Goal: Task Accomplishment & Management: Use online tool/utility

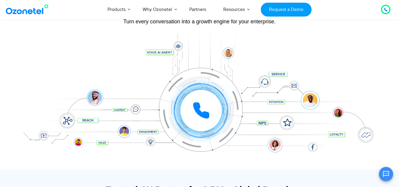
click at [376, 65] on div "Click to experience it! Call ended 1 2 3 4 5 6 7 8 9 # 0" at bounding box center [199, 98] width 369 height 100
click at [383, 8] on icon at bounding box center [385, 10] width 4 height 4
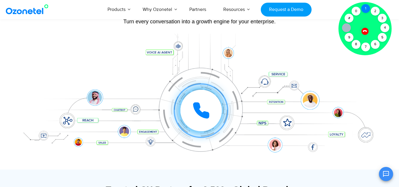
click at [369, 10] on div "1" at bounding box center [365, 8] width 9 height 9
click at [365, 29] on icon at bounding box center [364, 30] width 5 height 5
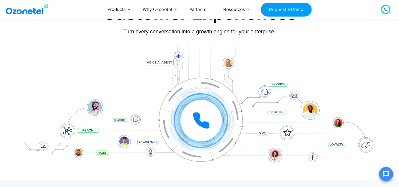
scroll to position [53, 0]
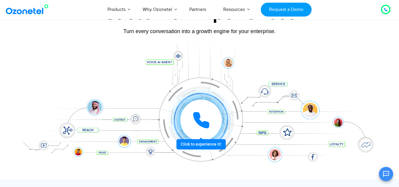
click at [196, 123] on icon at bounding box center [201, 120] width 18 height 18
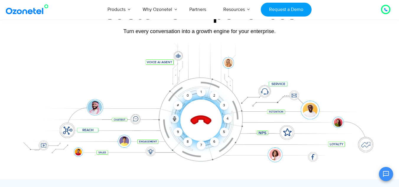
click at [204, 119] on icon at bounding box center [200, 120] width 21 height 21
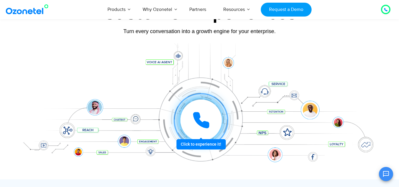
click at [203, 121] on icon at bounding box center [201, 120] width 18 height 18
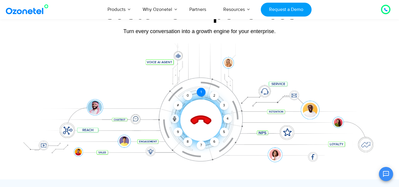
click at [203, 91] on div "1" at bounding box center [200, 92] width 9 height 9
click at [203, 116] on icon at bounding box center [200, 120] width 21 height 21
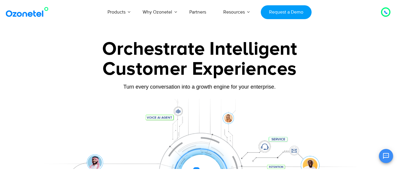
scroll to position [65, 0]
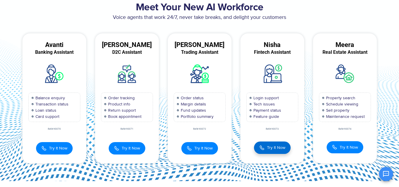
click at [271, 144] on span "Try It Now" at bounding box center [276, 147] width 18 height 6
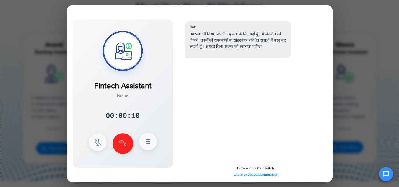
click at [153, 146] on button at bounding box center [148, 141] width 18 height 18
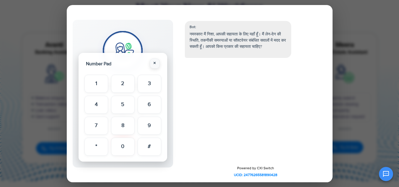
click at [154, 60] on button "×" at bounding box center [155, 63] width 10 height 10
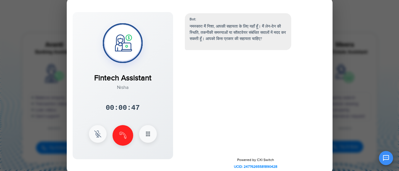
click at [133, 138] on div at bounding box center [123, 135] width 68 height 21
click at [123, 136] on img at bounding box center [122, 135] width 7 height 7
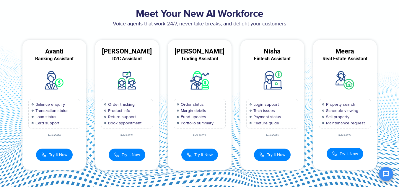
scroll to position [30, 0]
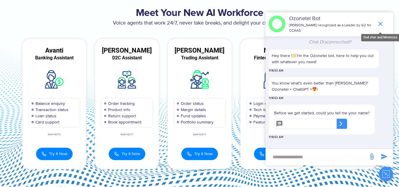
click at [380, 24] on icon "end chat or minimize" at bounding box center [380, 24] width 4 height 4
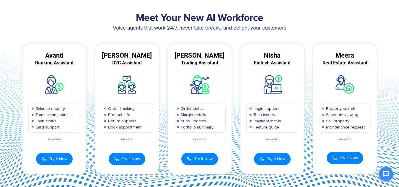
scroll to position [29, 0]
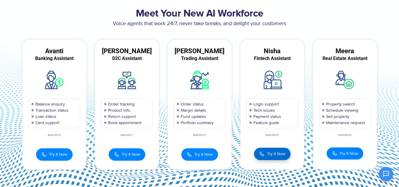
click at [273, 155] on span "Try It Now" at bounding box center [276, 153] width 18 height 6
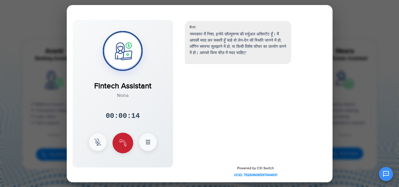
click at [128, 150] on button at bounding box center [122, 142] width 21 height 21
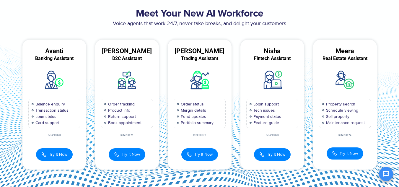
click at [128, 150] on button "Try It Now" at bounding box center [127, 154] width 37 height 12
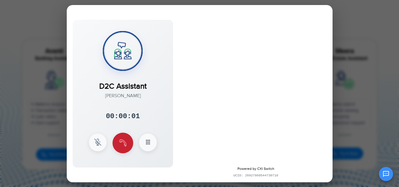
click at [117, 147] on button at bounding box center [122, 142] width 21 height 21
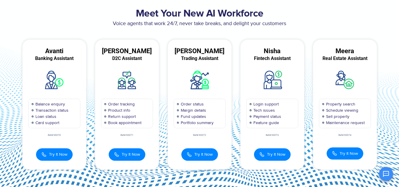
click at [92, 18] on h2 "Meet Your New AI Workforce" at bounding box center [199, 14] width 363 height 12
click at [199, 155] on span "Try It Now" at bounding box center [203, 153] width 18 height 6
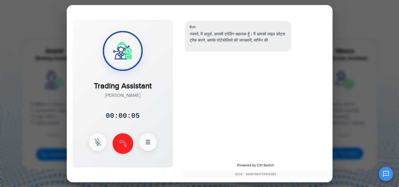
click at [376, 33] on div at bounding box center [199, 93] width 399 height 187
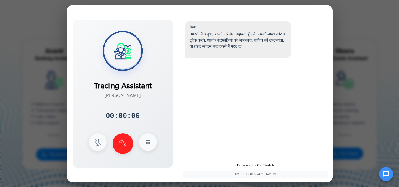
click at [42, 54] on div at bounding box center [199, 93] width 399 height 187
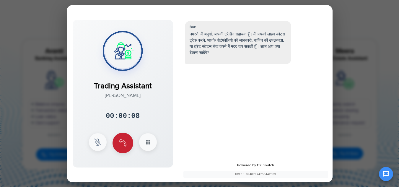
click at [129, 147] on button at bounding box center [122, 142] width 21 height 21
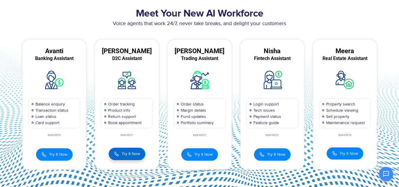
click at [128, 158] on button "Try It Now" at bounding box center [127, 153] width 37 height 12
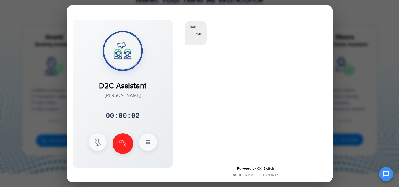
scroll to position [29, 0]
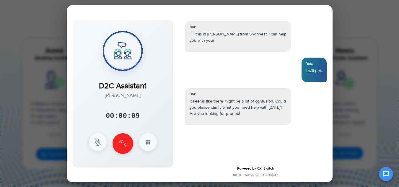
click at [348, 61] on div at bounding box center [199, 93] width 399 height 187
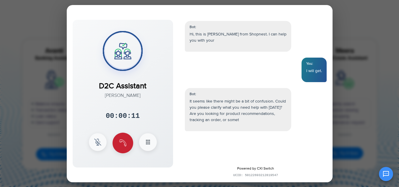
click at [122, 143] on img at bounding box center [122, 142] width 7 height 7
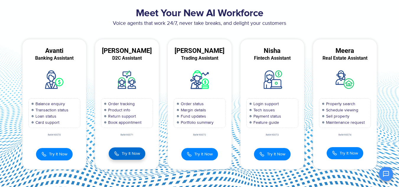
click at [124, 156] on span "Try It Now" at bounding box center [131, 153] width 18 height 6
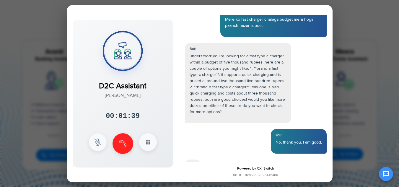
scroll to position [514, 0]
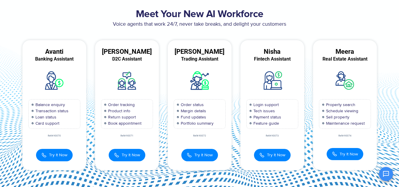
click at [122, 140] on button at bounding box center [130, 138] width 19 height 19
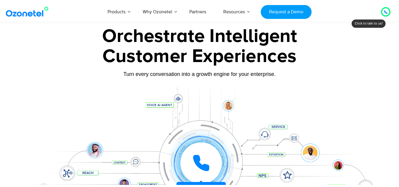
scroll to position [101, 0]
